Goal: Information Seeking & Learning: Check status

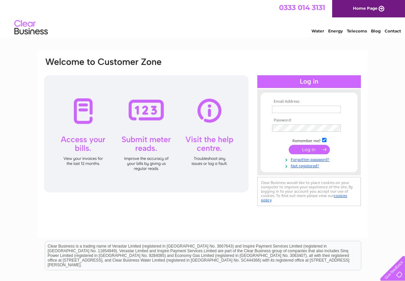
click at [317, 109] on input "text" at bounding box center [306, 109] width 69 height 7
type input "accounts@reidsbakery.com"
click at [323, 150] on input "submit" at bounding box center [309, 149] width 41 height 9
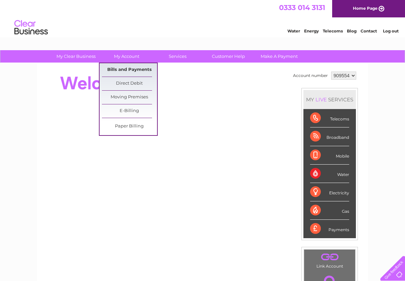
click at [136, 69] on link "Bills and Payments" at bounding box center [129, 69] width 55 height 13
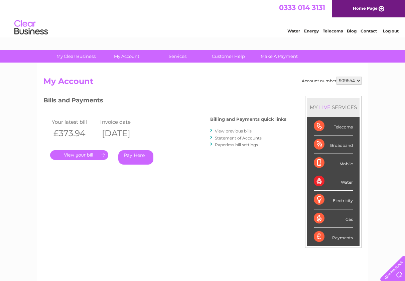
click at [238, 129] on link "View previous bills" at bounding box center [233, 130] width 37 height 5
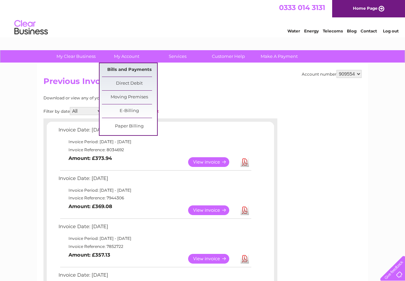
click at [122, 69] on link "Bills and Payments" at bounding box center [129, 69] width 55 height 13
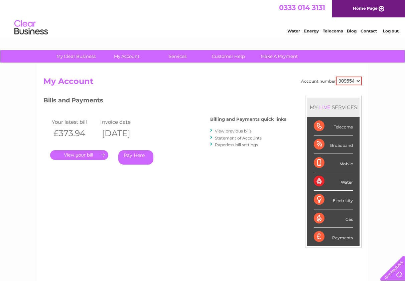
click at [236, 139] on link "Statement of Accounts" at bounding box center [238, 137] width 47 height 5
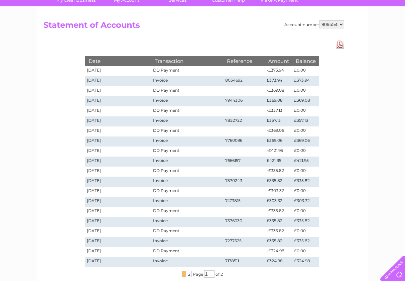
scroll to position [67, 0]
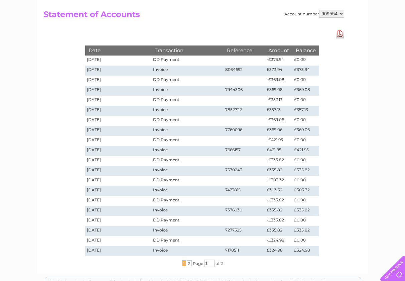
click at [340, 12] on select "909554 924732 924734" at bounding box center [331, 14] width 25 height 8
select select "924732"
click at [319, 10] on select "909554 924732 924734" at bounding box center [331, 14] width 25 height 8
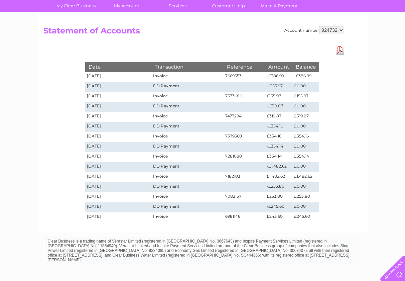
scroll to position [67, 0]
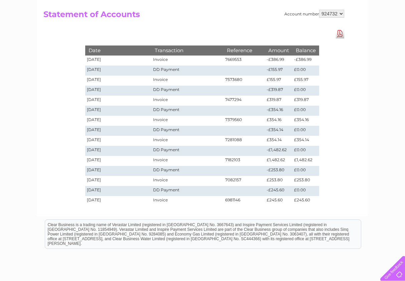
click at [340, 13] on select "909554 924732 924734" at bounding box center [331, 14] width 25 height 8
click at [341, 14] on select "909554 924732 924734" at bounding box center [331, 14] width 25 height 8
select select "924734"
click at [319, 10] on select "909554 924732 924734" at bounding box center [331, 14] width 25 height 8
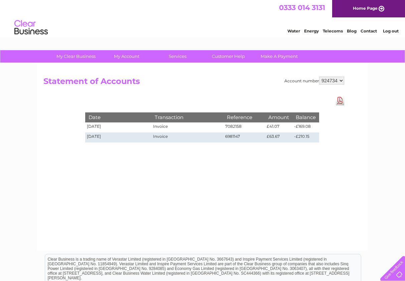
click at [339, 82] on select "909554 924732 924734" at bounding box center [331, 81] width 25 height 8
select select "924732"
click at [319, 77] on select "909554 924732 924734" at bounding box center [331, 81] width 25 height 8
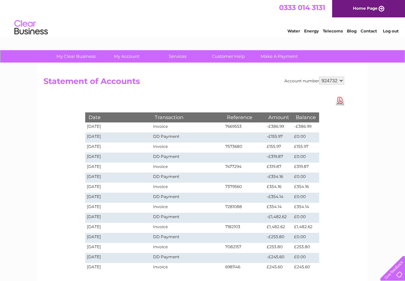
click at [340, 81] on select "909554 924732 924734" at bounding box center [331, 81] width 25 height 8
select select "909554"
click at [319, 77] on select "909554 924732 924734" at bounding box center [331, 81] width 25 height 8
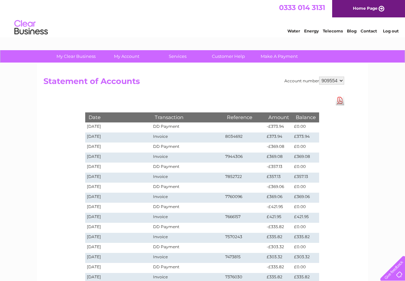
click at [343, 83] on select "909554 924732 924734" at bounding box center [331, 81] width 25 height 8
select select "924734"
click at [319, 77] on select "909554 924732 924734" at bounding box center [331, 81] width 25 height 8
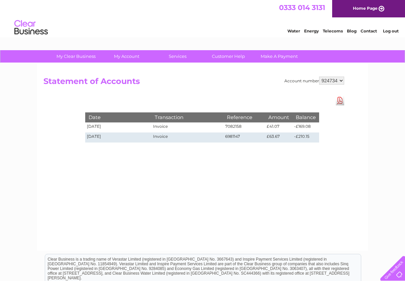
click at [343, 82] on select "909554 924732 924734" at bounding box center [331, 81] width 25 height 8
select select "924732"
click at [319, 77] on select "909554 924732 924734" at bounding box center [331, 81] width 25 height 8
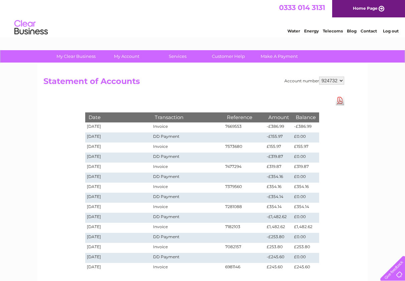
click at [341, 81] on select "909554 924732 924734" at bounding box center [331, 81] width 25 height 8
select select "909554"
click at [319, 77] on select "909554 924732 924734" at bounding box center [331, 81] width 25 height 8
